Goal: Task Accomplishment & Management: Manage account settings

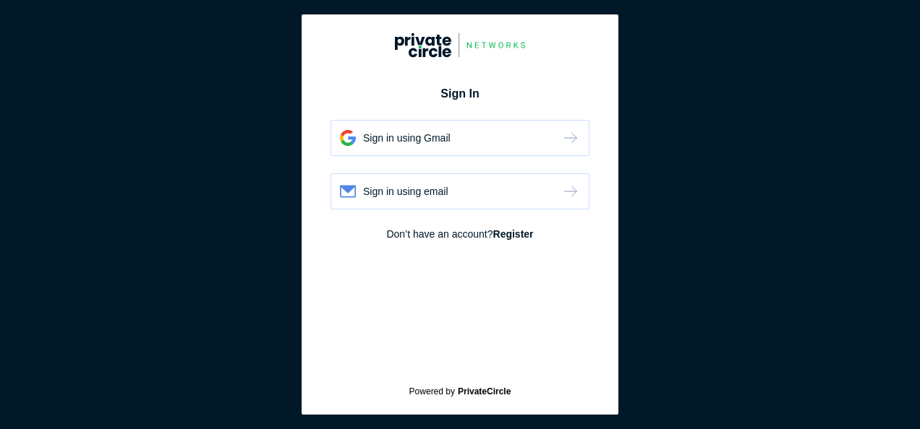
click at [392, 188] on div "Sign in using email" at bounding box center [405, 191] width 85 height 14
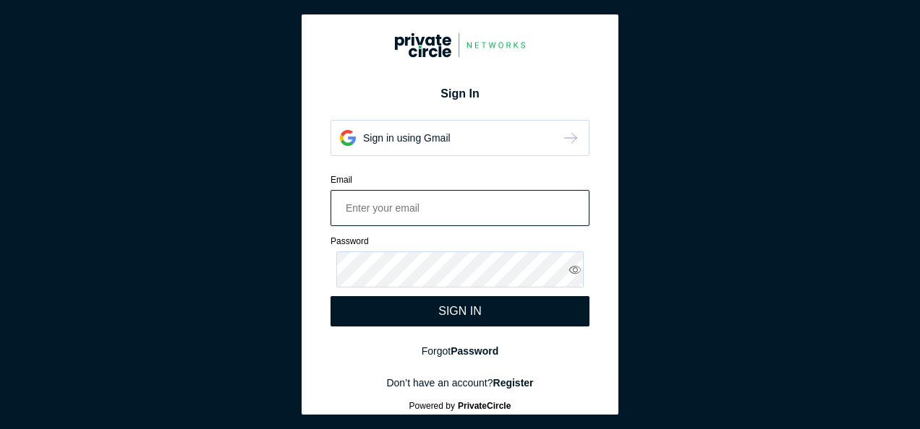
paste input "[PERSON_NAME][EMAIL_ADDRESS][PERSON_NAME][DOMAIN_NAME]"
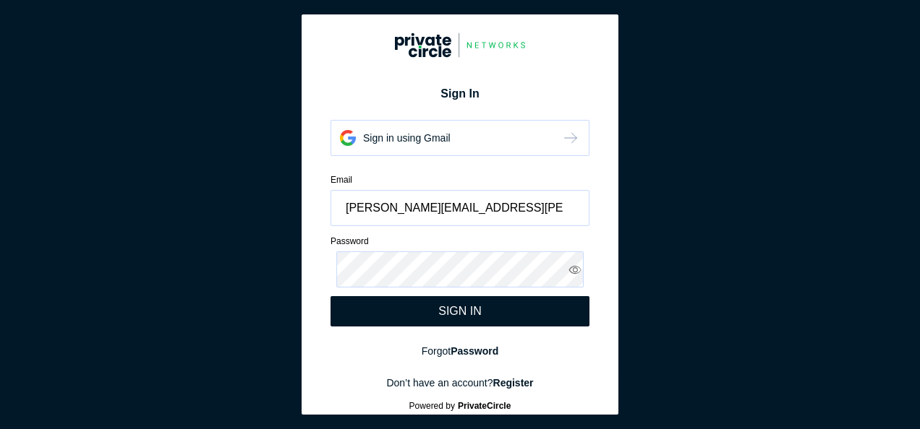
click at [416, 316] on div "SIGN IN" at bounding box center [459, 311] width 259 height 30
click at [568, 270] on icon at bounding box center [575, 269] width 14 height 13
click at [511, 209] on input "[PERSON_NAME][EMAIL_ADDRESS][PERSON_NAME][DOMAIN_NAME]" at bounding box center [459, 208] width 259 height 36
click at [477, 206] on input "[PERSON_NAME][EMAIL_ADDRESS][PERSON_NAME][DOMAIN_NAME]" at bounding box center [459, 208] width 259 height 36
paste input "Anuja2.[PERSON_NAME]"
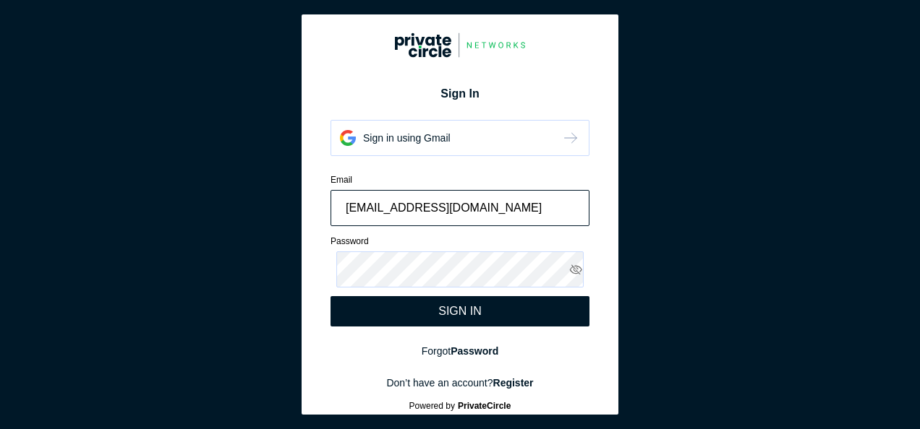
type input "[EMAIL_ADDRESS][DOMAIN_NAME]"
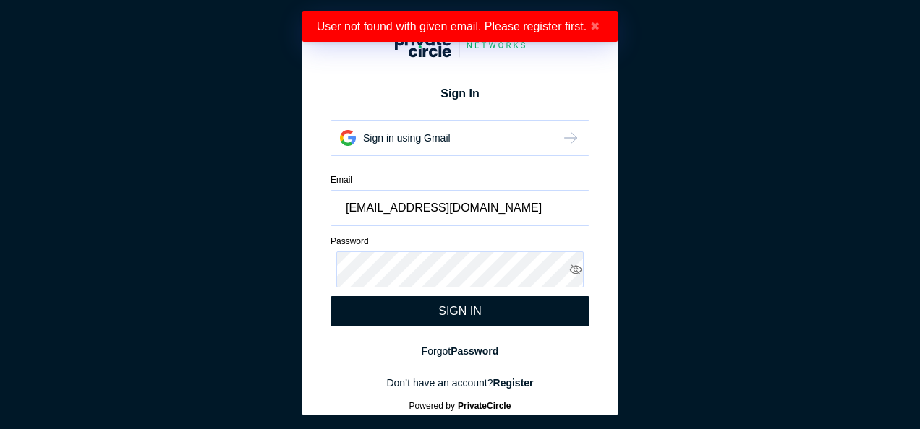
click at [402, 299] on div "SIGN IN" at bounding box center [459, 311] width 259 height 30
click at [505, 211] on input "[EMAIL_ADDRESS][DOMAIN_NAME]" at bounding box center [459, 208] width 259 height 36
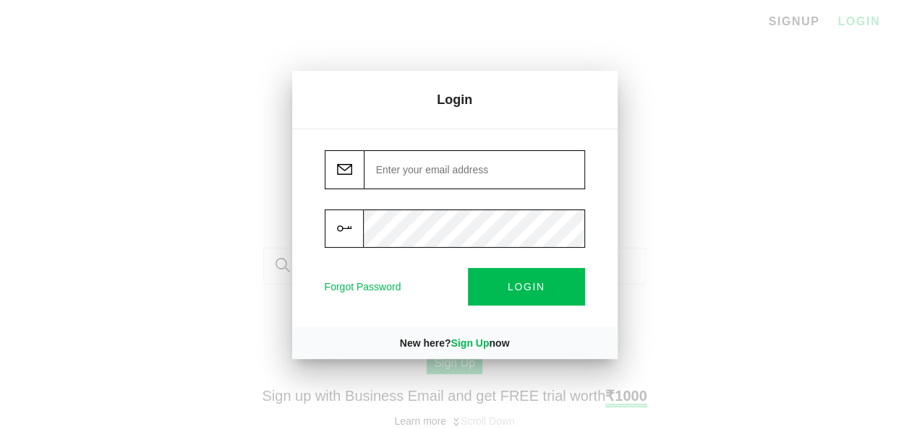
click at [440, 184] on input "email" at bounding box center [474, 169] width 221 height 39
paste input "Yashi@0912"
type input "Yashi@0912"
paste input "Anuja2.sharma@in.ey.com"
type input "Anuja2.sharma@in.ey.com"
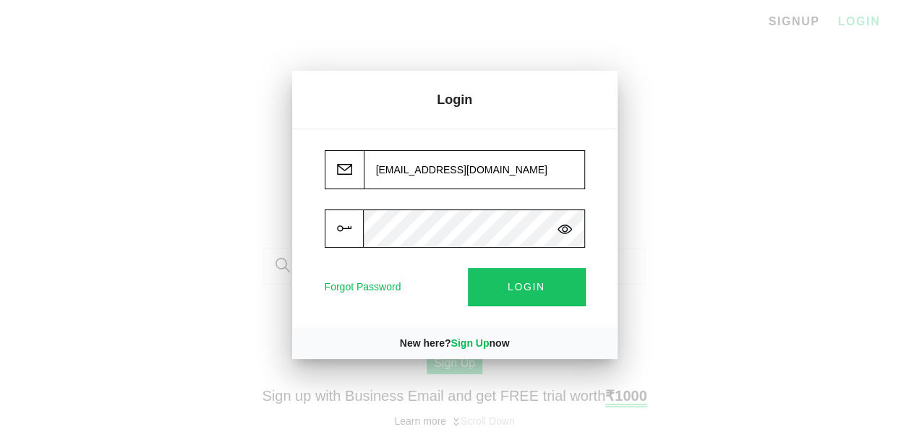
click at [549, 286] on button "LOGIN" at bounding box center [526, 286] width 117 height 37
